Goal: Task Accomplishment & Management: Complete application form

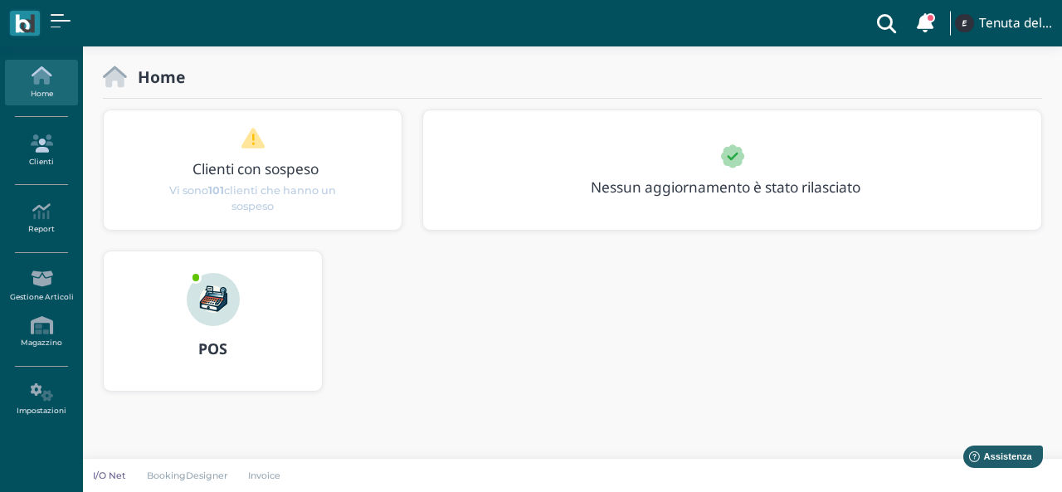
click at [49, 162] on link "Clienti" at bounding box center [41, 151] width 72 height 46
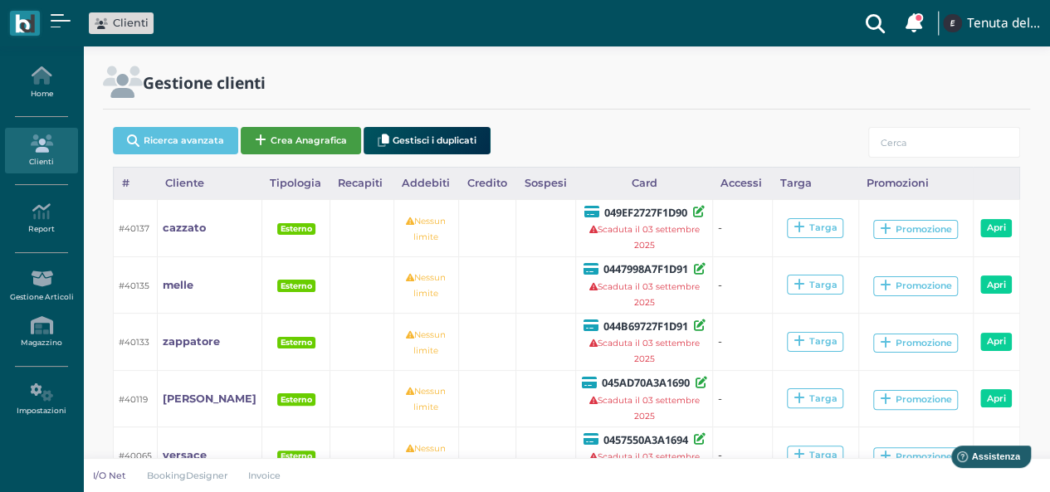
click at [334, 134] on button "Crea Anagrafica" at bounding box center [301, 140] width 120 height 27
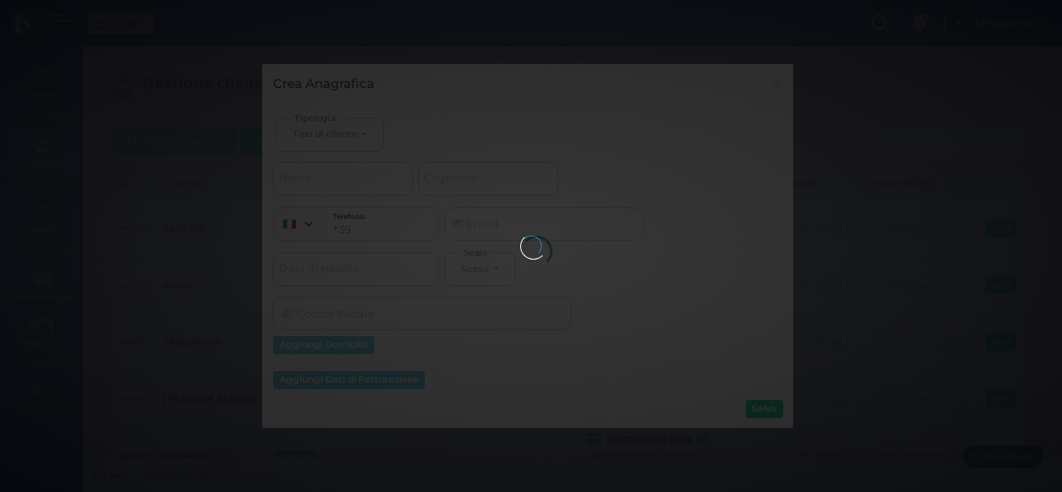
select select
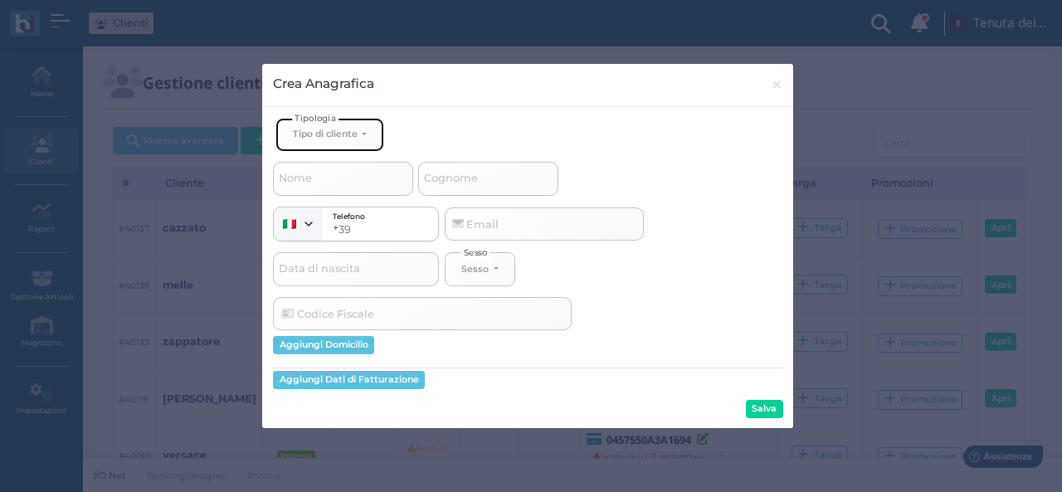
click at [323, 128] on div "Tipo di cliente" at bounding box center [325, 134] width 65 height 12
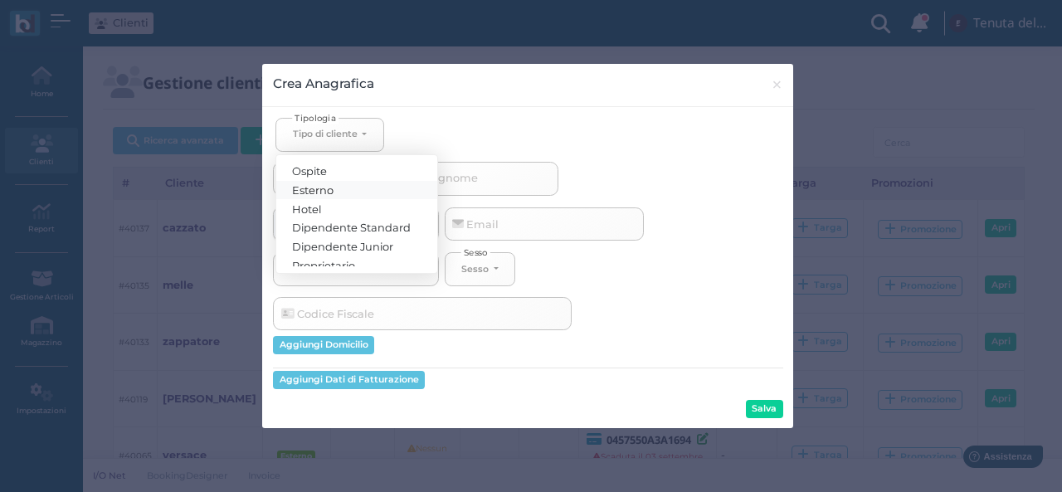
click at [326, 190] on span "Esterno" at bounding box center [313, 189] width 41 height 13
select select "[object Object]"
select select
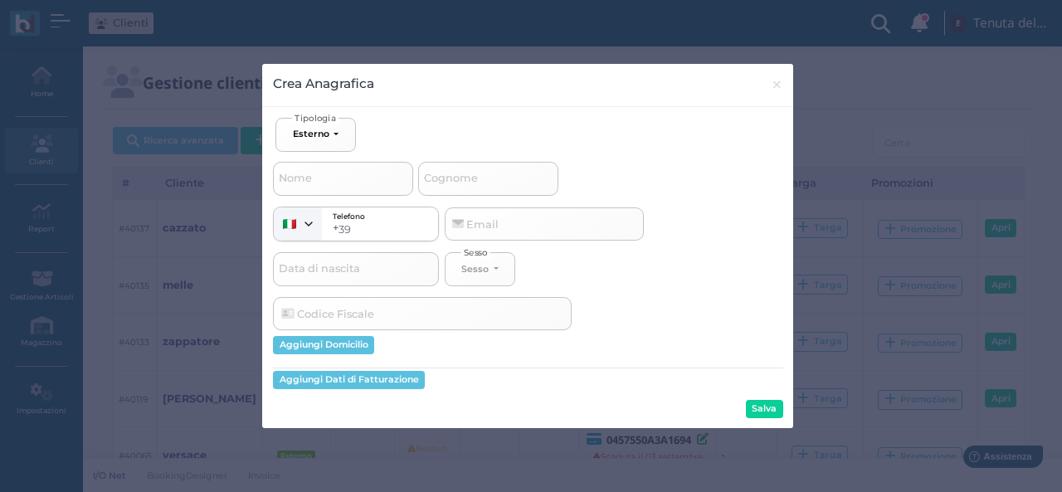
click at [465, 179] on span "Cognome" at bounding box center [450, 178] width 59 height 21
click at [465, 179] on input "Cognome" at bounding box center [488, 178] width 140 height 33
type input "m"
select select
type input "ma"
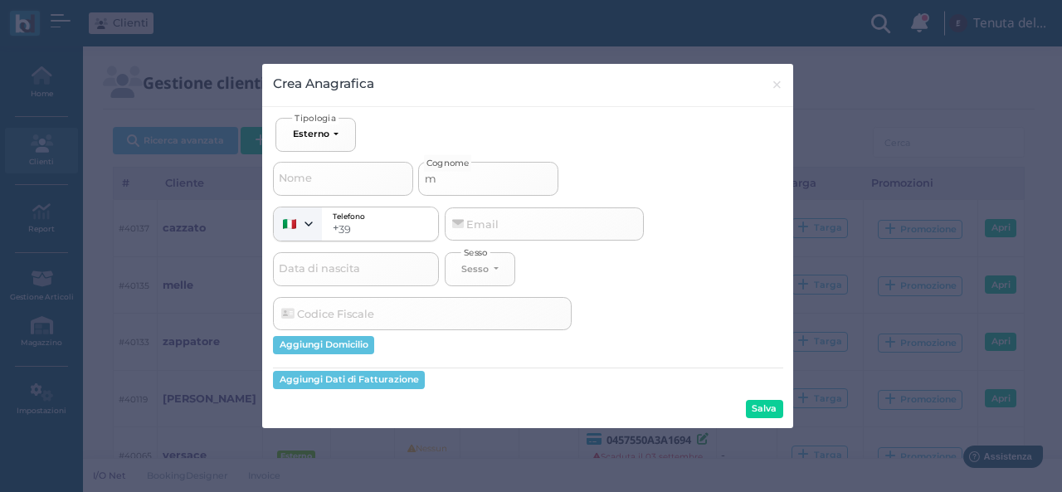
select select
type input "maz"
select select
type input "mazz"
select select
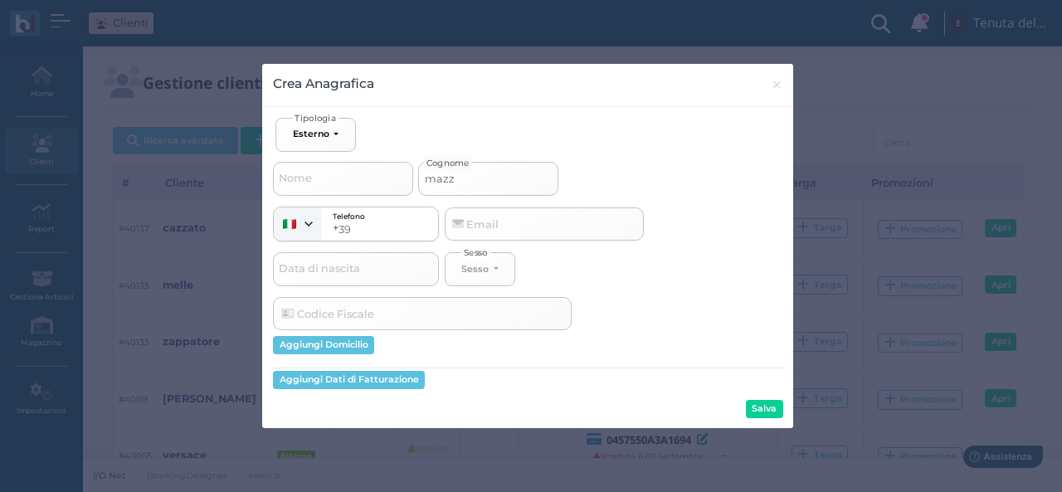
type input "mazzo"
select select
type input "mazzoc"
select select
type input "mazzocc"
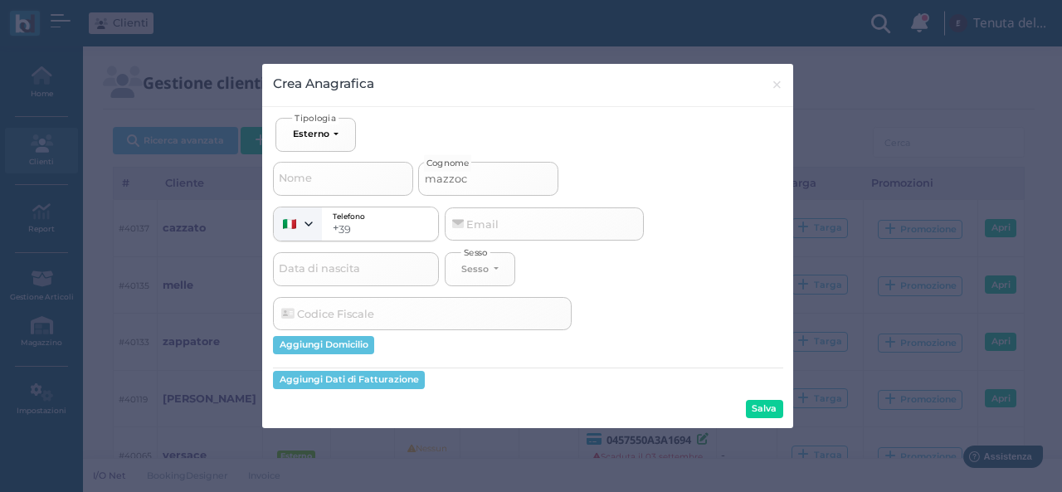
select select
type input "mazzocco"
select select
type input "mazzoccol"
select select
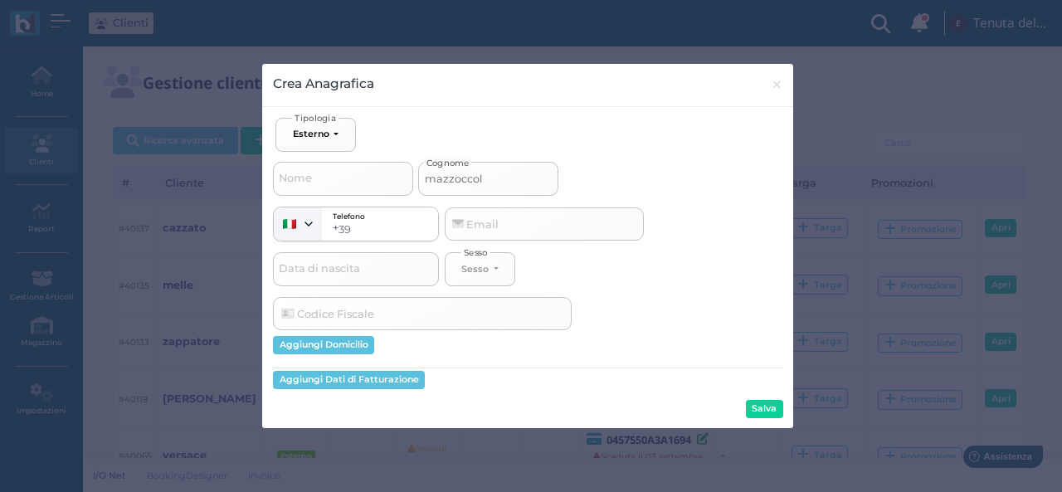
type input "mazzoccoli"
select select
type input "mazzoccoli"
select select
type input "mazzoccoli c"
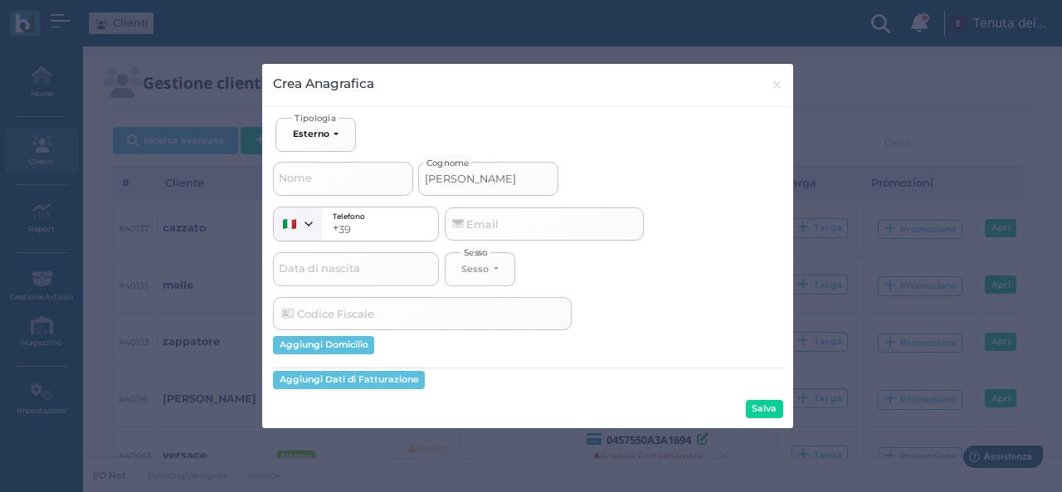
select select
type input "mazzoccoli co"
select select
type input "mazzoccoli cou"
select select
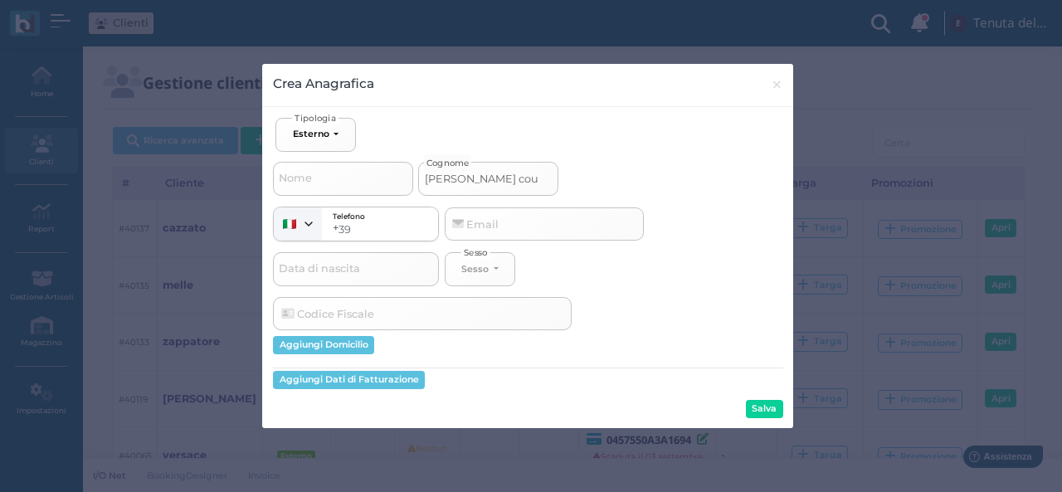
type input "mazzoccoli cout"
select select
type input "mazzoccoli cout"
click at [768, 416] on button "Salva" at bounding box center [764, 409] width 37 height 18
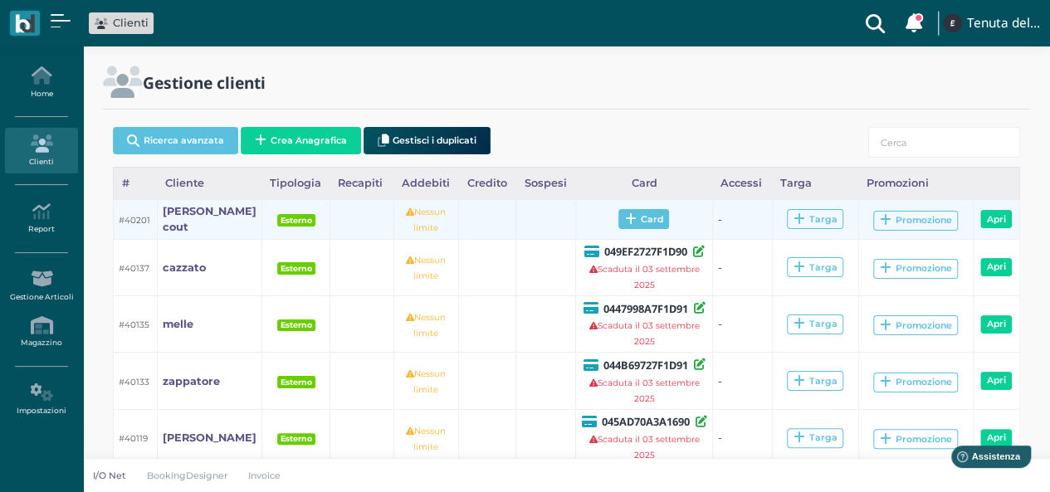
click at [645, 222] on span "Card" at bounding box center [643, 219] width 51 height 20
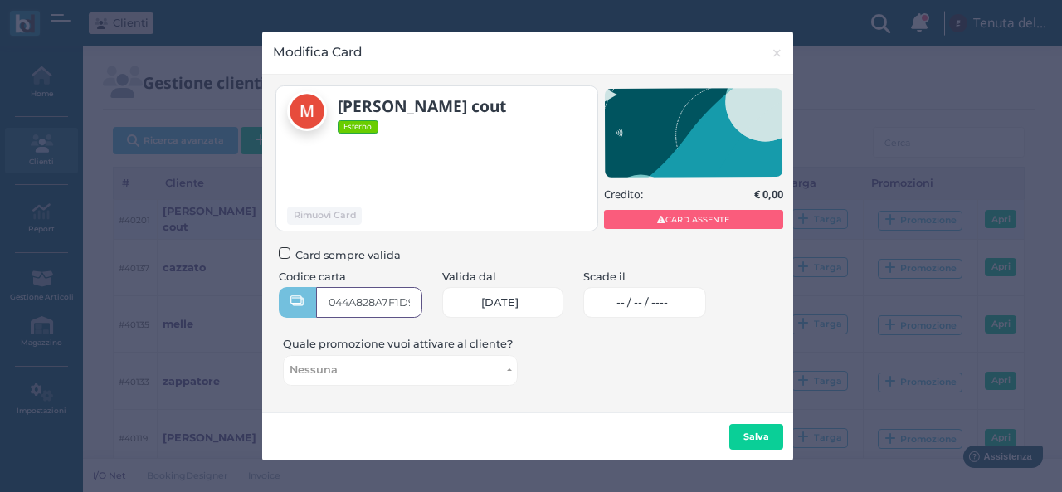
type input "044A828A7F1D91"
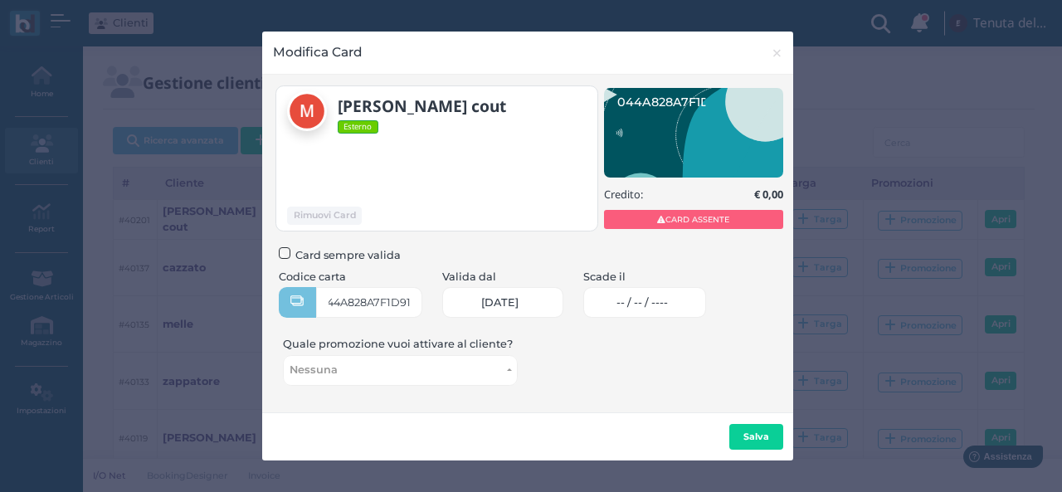
click at [650, 311] on link "-- / -- / ----" at bounding box center [645, 302] width 124 height 31
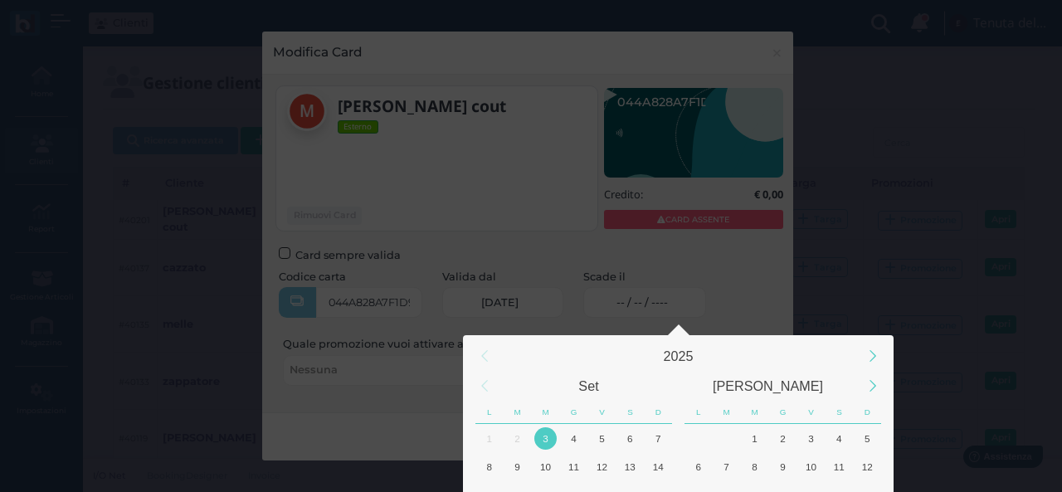
scroll to position [155, 0]
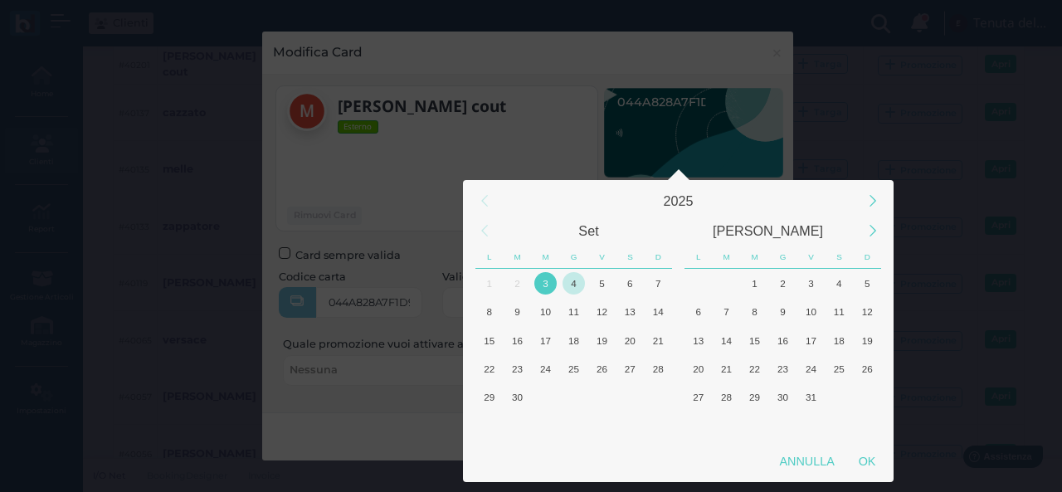
click at [579, 280] on div "4" at bounding box center [574, 283] width 22 height 22
click at [865, 467] on div "OK" at bounding box center [866, 461] width 41 height 30
type input "04/09/2025"
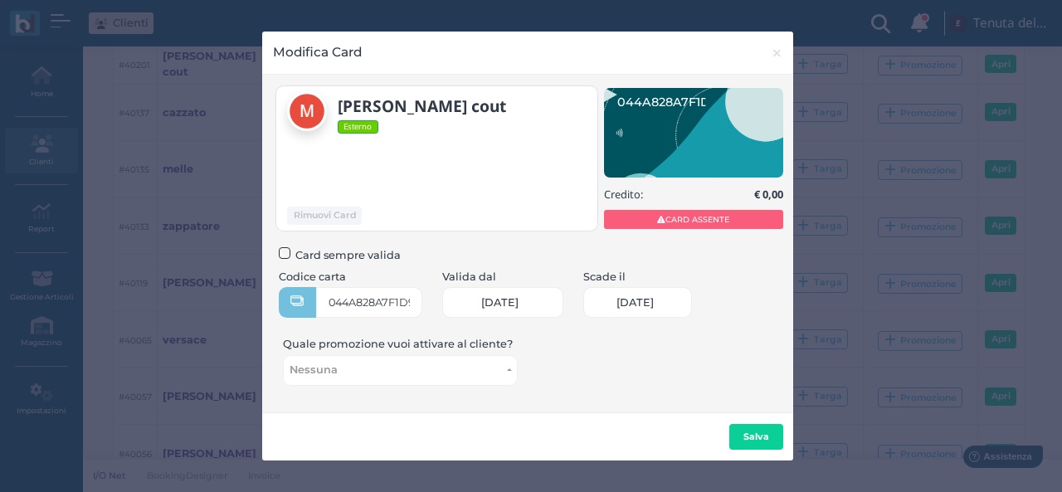
scroll to position [0, 74]
click at [762, 435] on b "Salva" at bounding box center [756, 437] width 26 height 12
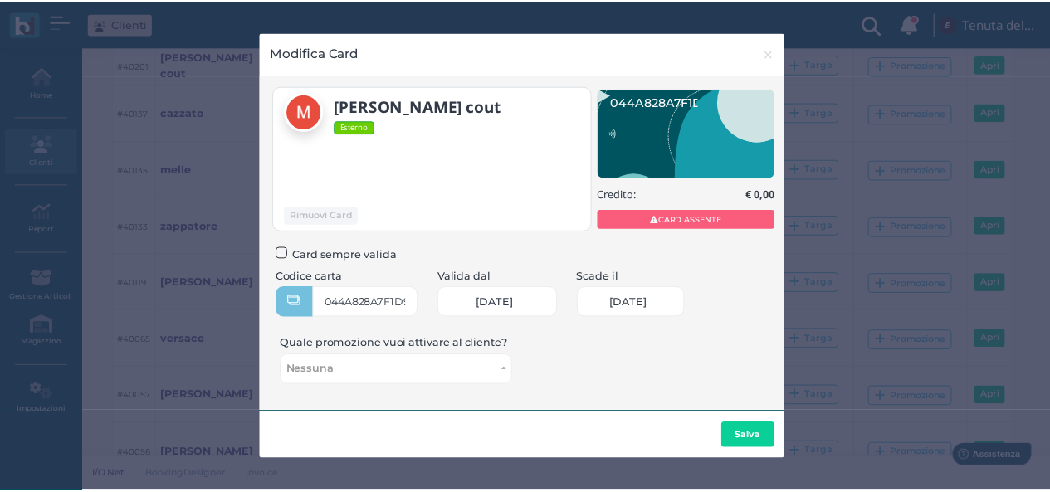
scroll to position [0, 0]
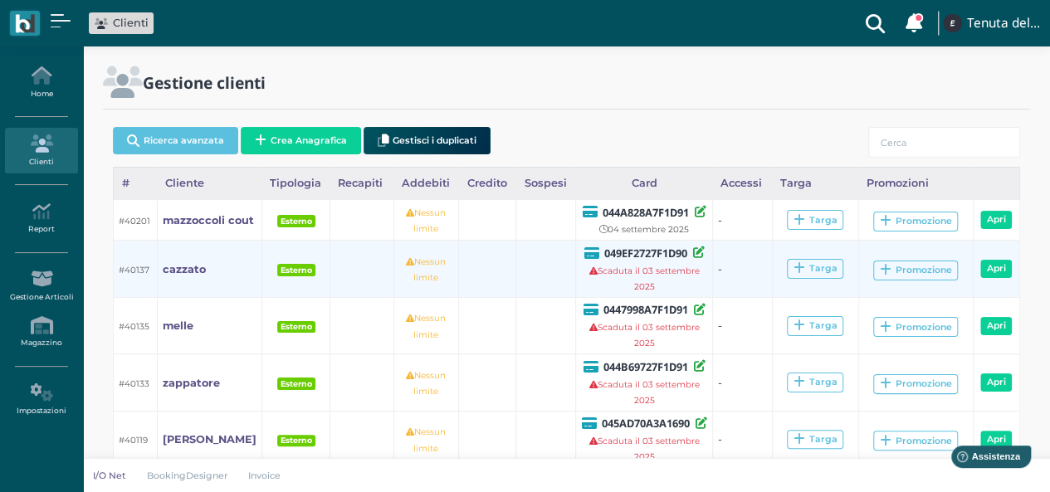
scroll to position [83, 0]
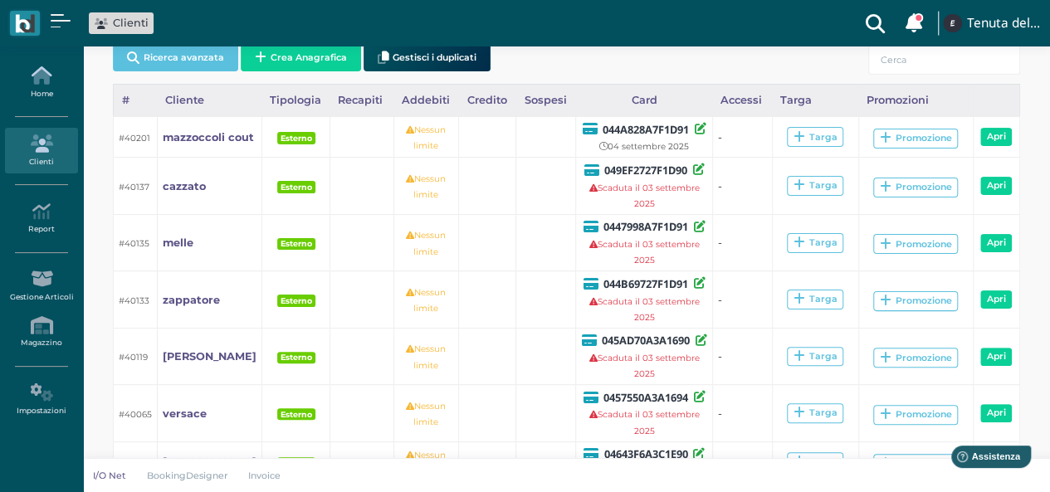
click at [48, 65] on link "Home" at bounding box center [41, 83] width 72 height 46
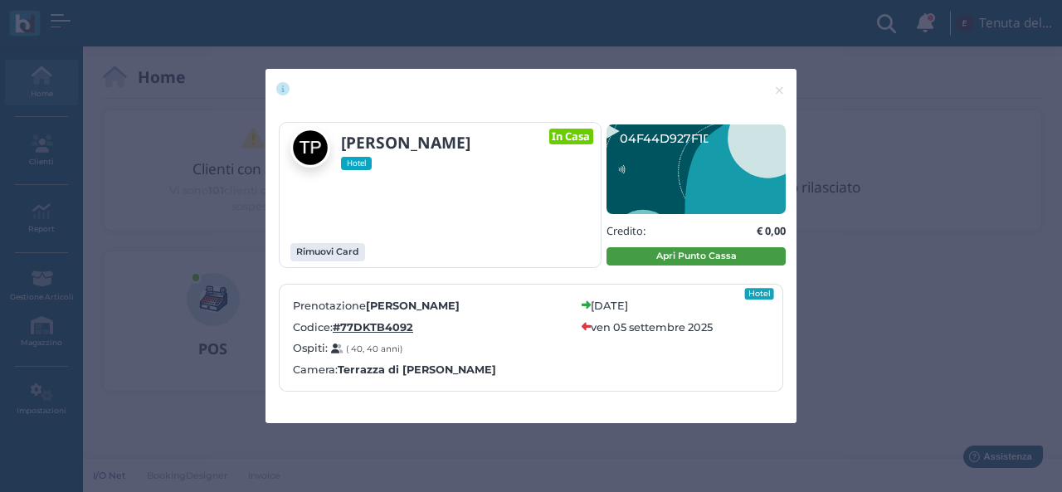
click at [710, 251] on button "Apri Punto Cassa" at bounding box center [695, 256] width 179 height 18
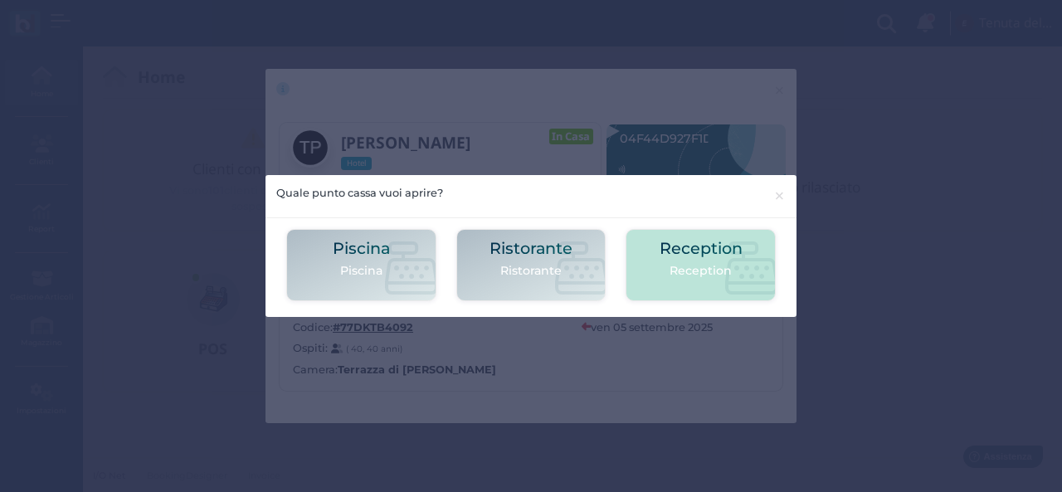
click at [702, 250] on h2 "Reception" at bounding box center [701, 248] width 83 height 17
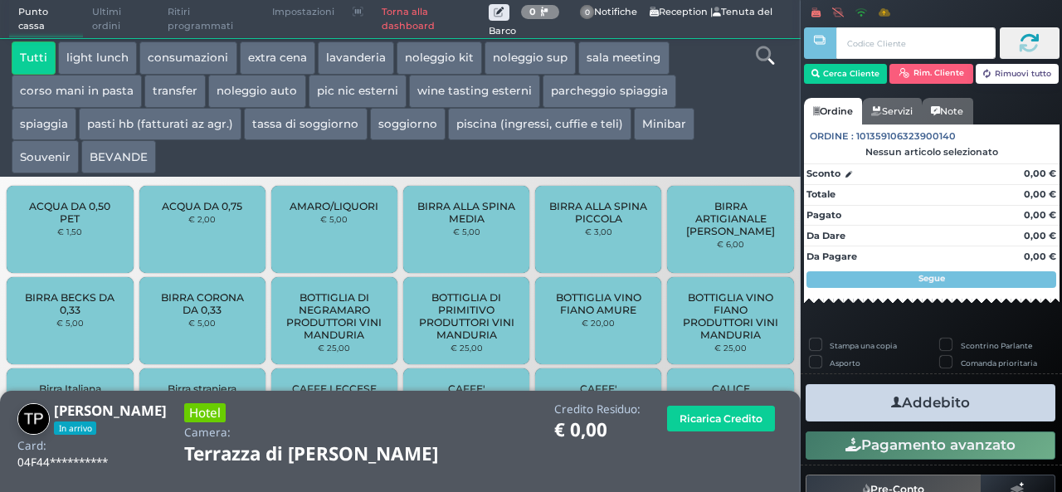
click at [765, 57] on icon at bounding box center [765, 55] width 18 height 18
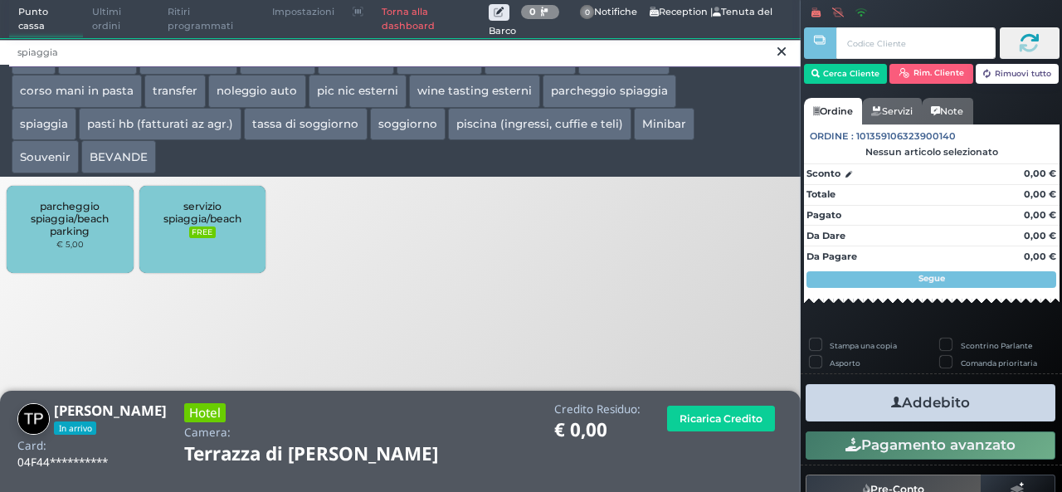
type input "spiaggia"
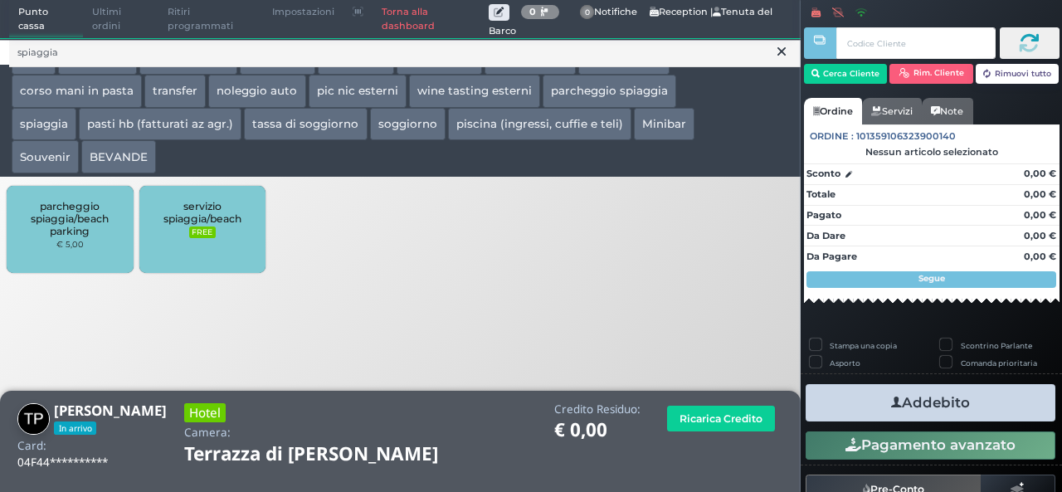
click at [174, 215] on span "servizio spiaggia/beach" at bounding box center [202, 212] width 99 height 25
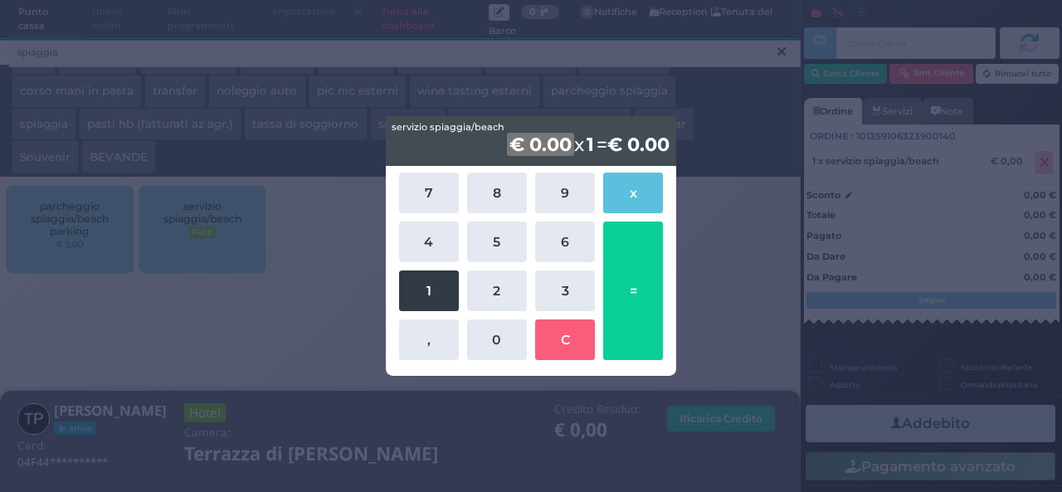
drag, startPoint x: 435, startPoint y: 294, endPoint x: 485, endPoint y: 250, distance: 67.0
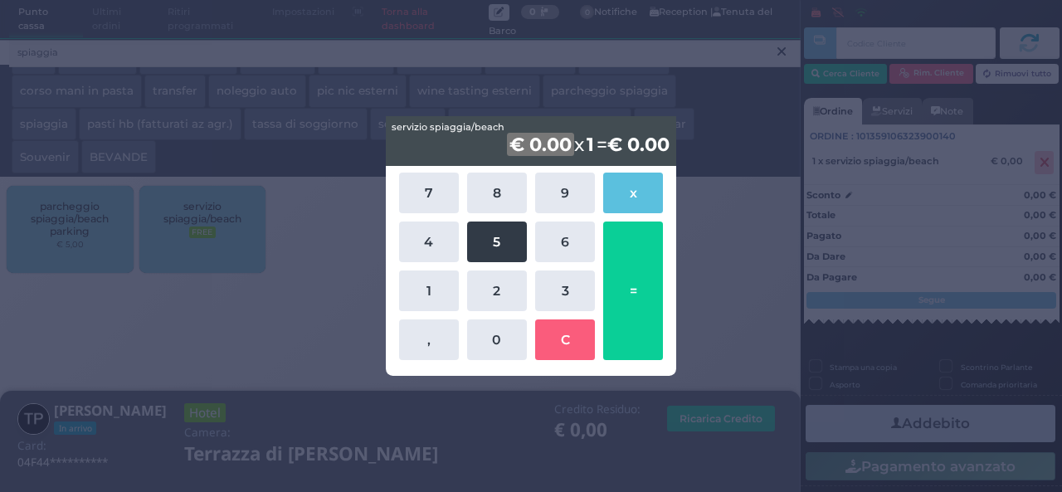
click at [435, 293] on button "1" at bounding box center [429, 290] width 60 height 41
click at [505, 235] on button "5" at bounding box center [497, 242] width 60 height 41
drag, startPoint x: 631, startPoint y: 265, endPoint x: 665, endPoint y: 273, distance: 34.8
click at [632, 267] on button "=" at bounding box center [633, 291] width 60 height 139
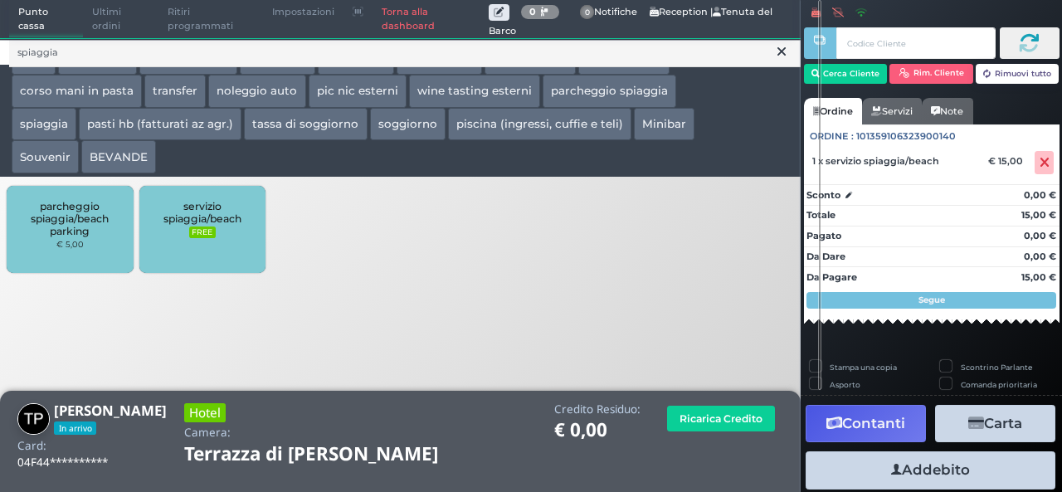
click at [947, 470] on button "Addebito" at bounding box center [931, 469] width 250 height 37
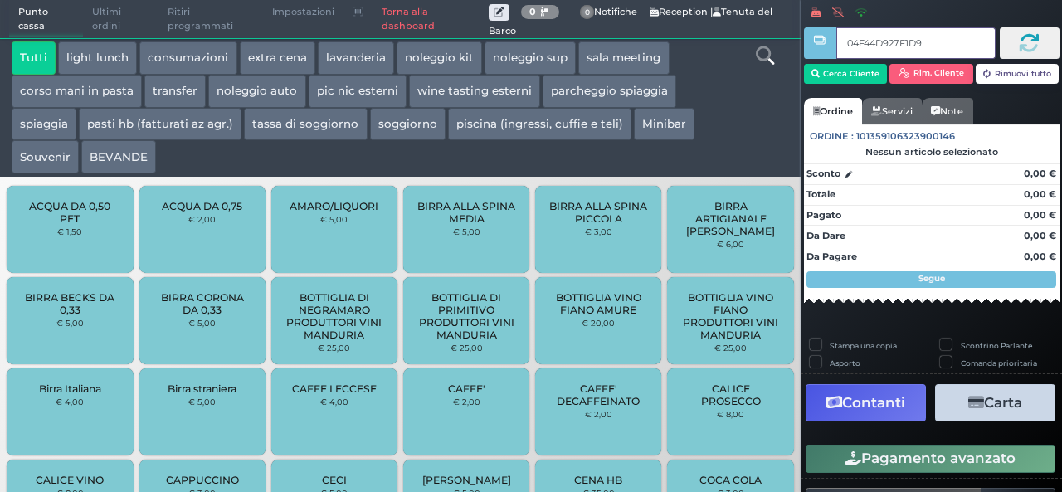
type input "04F44D927F1D94"
